Goal: Information Seeking & Learning: Learn about a topic

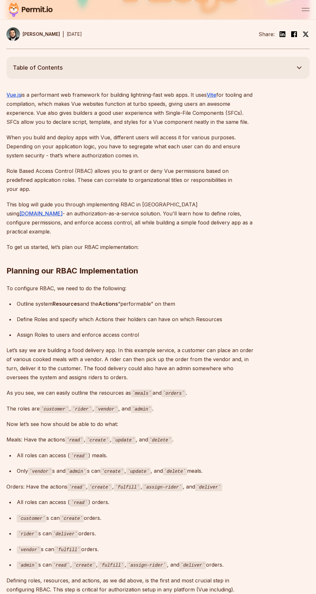
scroll to position [389, 0]
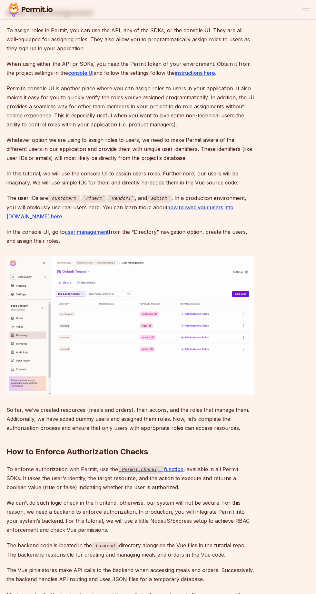
scroll to position [2730, 0]
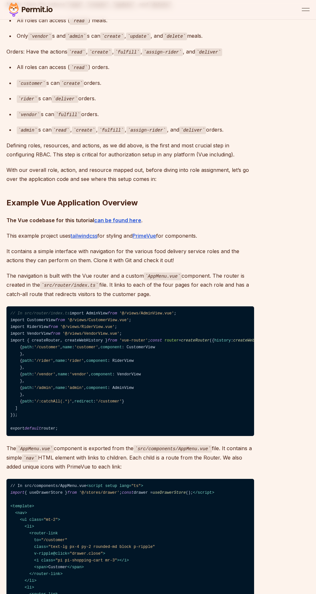
scroll to position [698, 0]
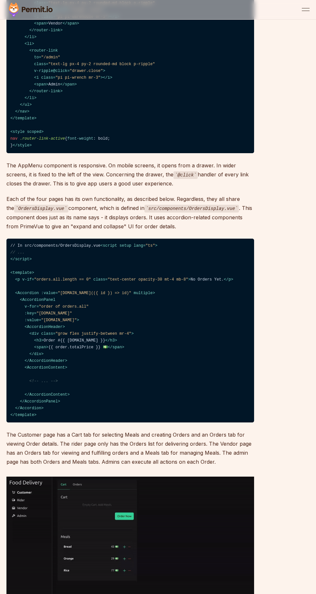
scroll to position [1385, 0]
